Goal: Task Accomplishment & Management: Use online tool/utility

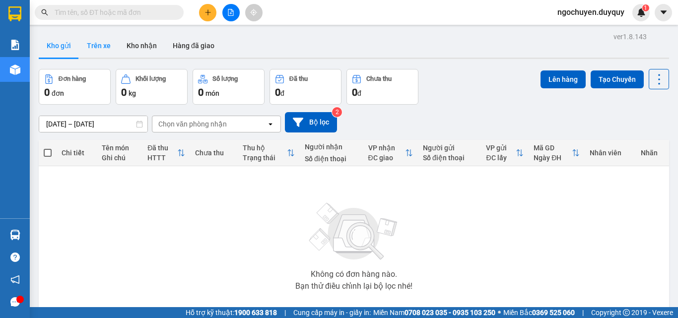
click at [96, 42] on button "Trên xe" at bounding box center [99, 46] width 40 height 24
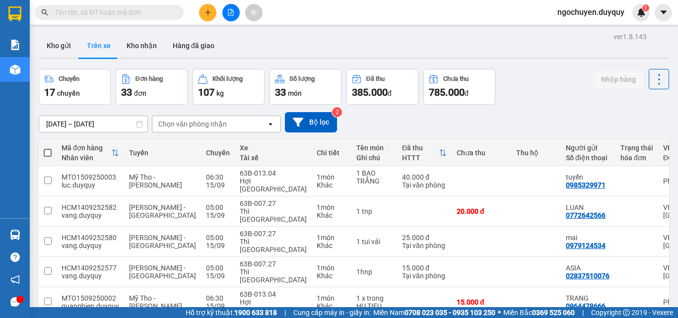
click at [171, 124] on div "Chọn văn phòng nhận" at bounding box center [192, 124] width 68 height 10
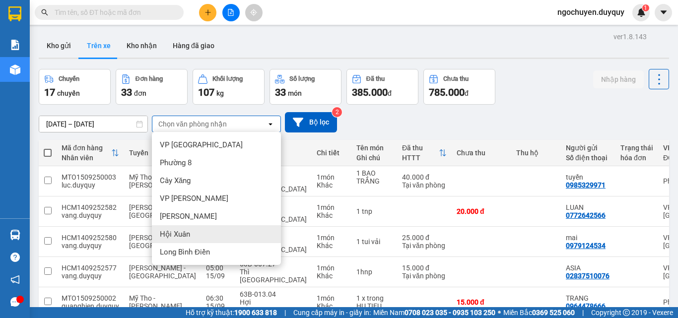
click at [228, 235] on div "Hội Xuân" at bounding box center [216, 234] width 129 height 18
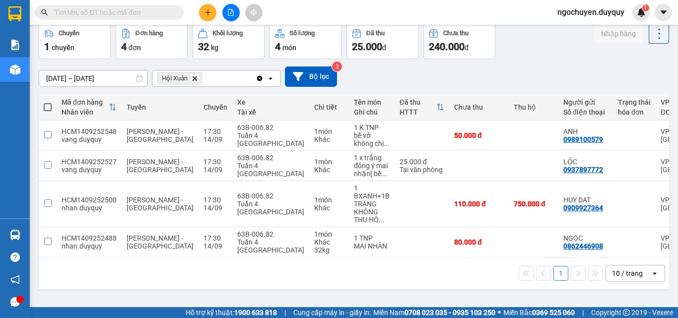
scroll to position [0, 191]
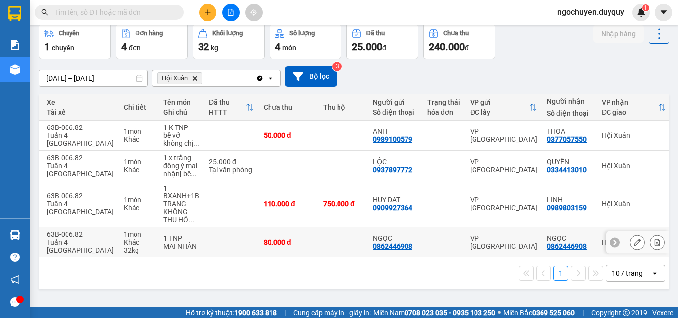
click at [601, 244] on div "Hội Xuân" at bounding box center [633, 242] width 64 height 8
checkbox input "true"
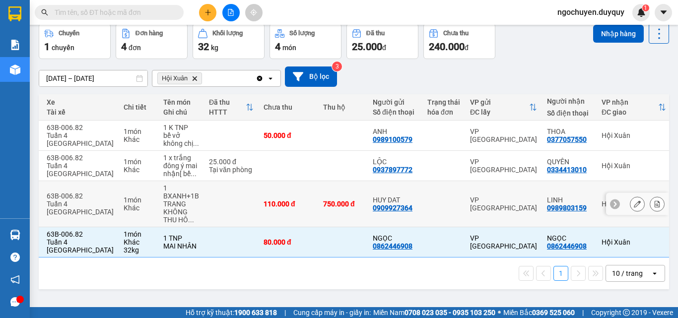
click at [543, 190] on td "LINH 0989803159" at bounding box center [569, 204] width 55 height 46
checkbox input "true"
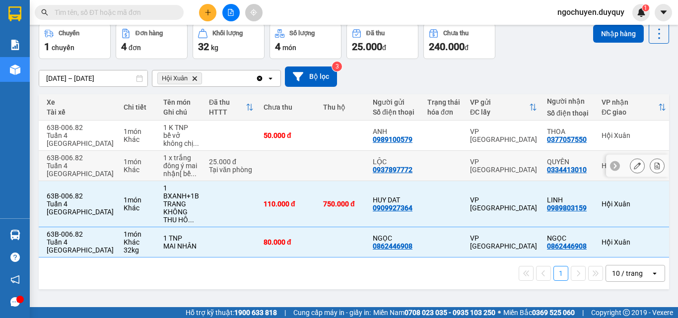
click at [542, 155] on td "QUYÊN 0334413010" at bounding box center [569, 166] width 55 height 30
checkbox input "true"
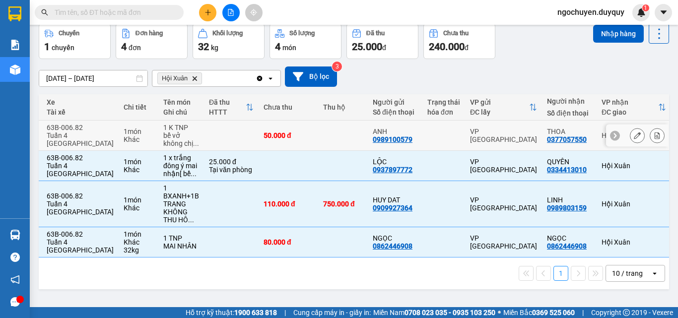
click at [543, 145] on td "THOA 0377057550" at bounding box center [569, 136] width 55 height 30
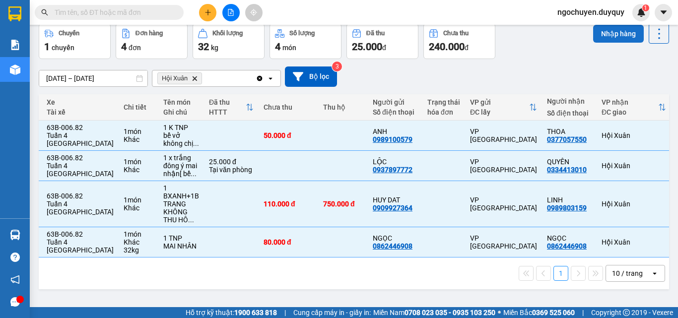
click at [596, 27] on button "Nhập hàng" at bounding box center [618, 34] width 51 height 18
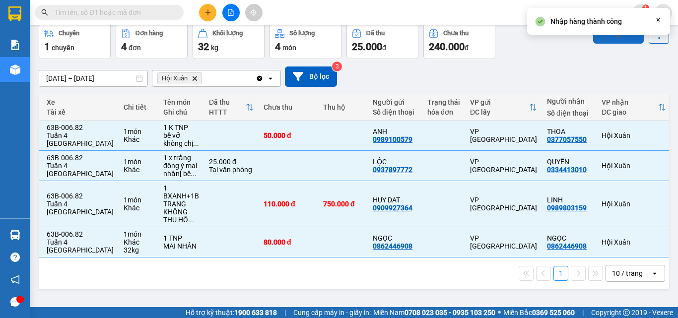
checkbox input "false"
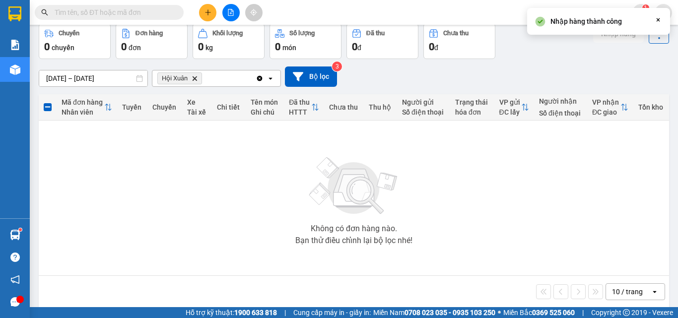
scroll to position [0, 0]
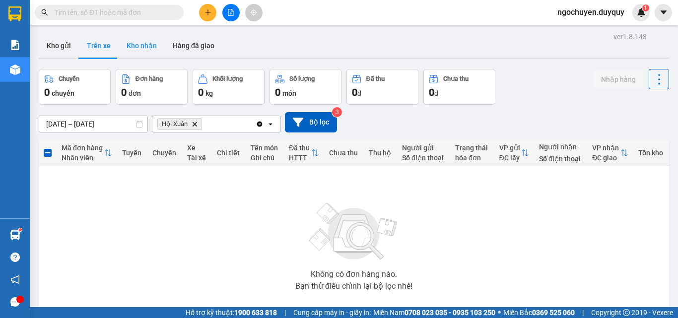
click at [138, 43] on button "Kho nhận" at bounding box center [142, 46] width 46 height 24
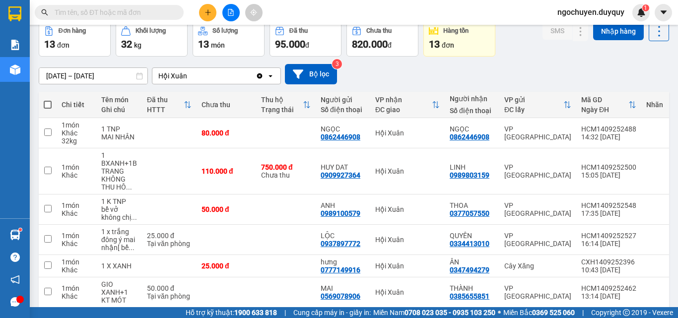
scroll to position [69, 0]
